Goal: Information Seeking & Learning: Learn about a topic

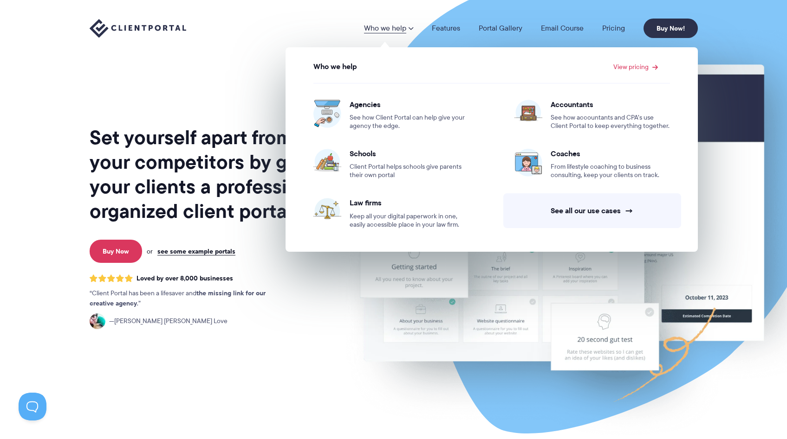
click at [383, 28] on link "Who we help" at bounding box center [388, 28] width 49 height 7
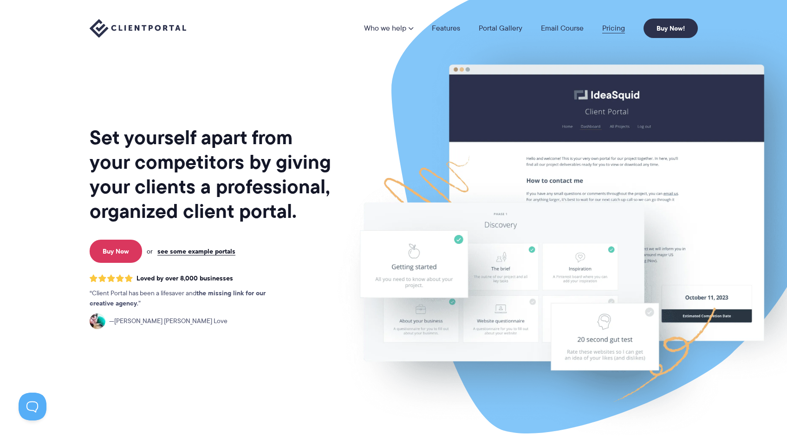
click at [606, 26] on link "Pricing" at bounding box center [613, 28] width 23 height 7
